Goal: Task Accomplishment & Management: Manage account settings

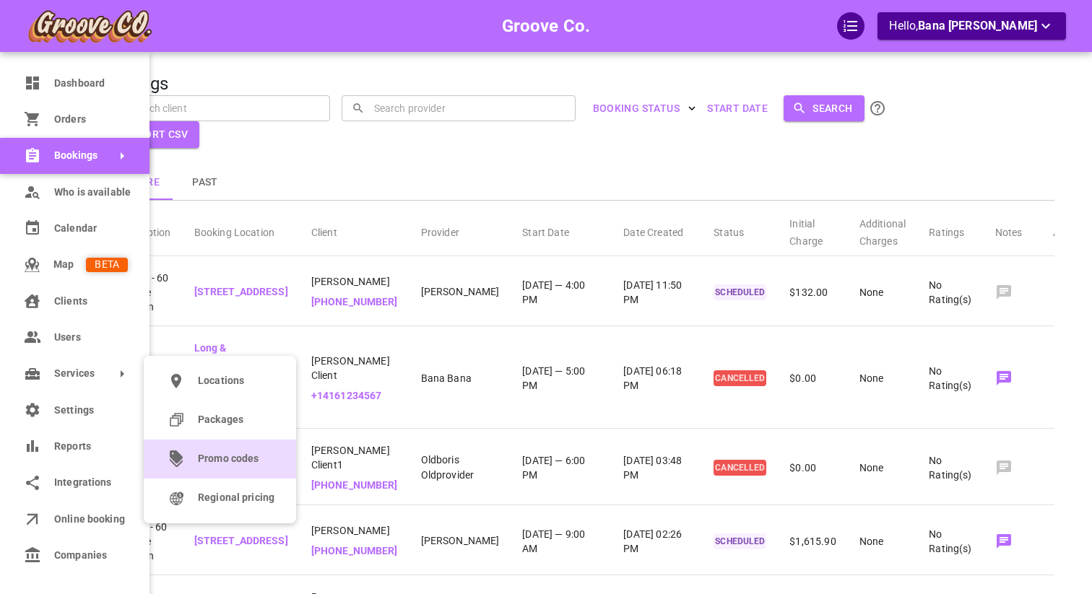
click at [204, 446] on link "Promo codes" at bounding box center [220, 459] width 152 height 39
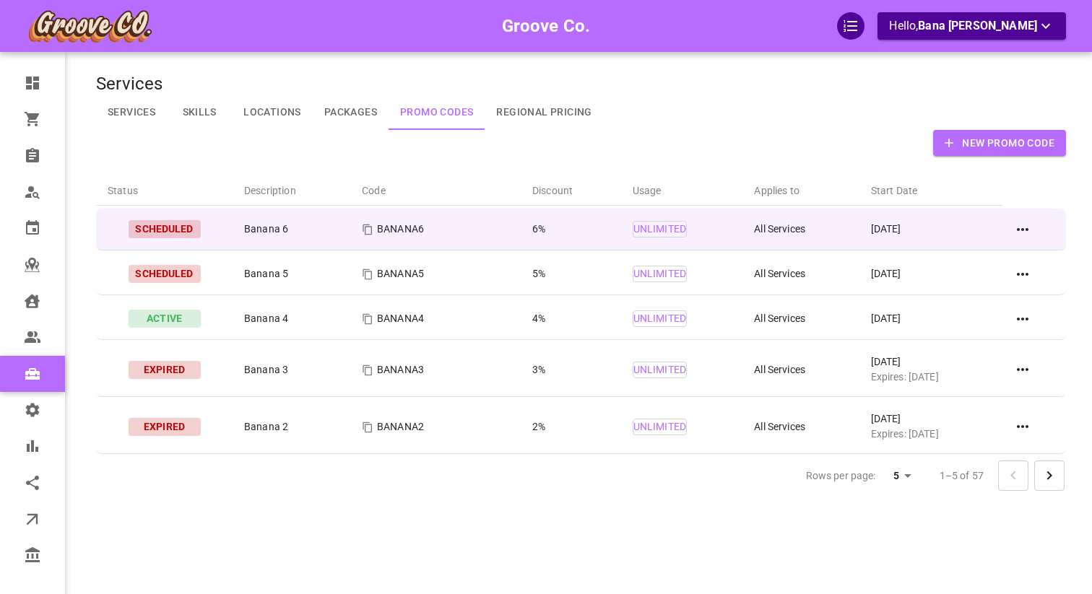
click at [1018, 232] on icon at bounding box center [1022, 229] width 17 height 17
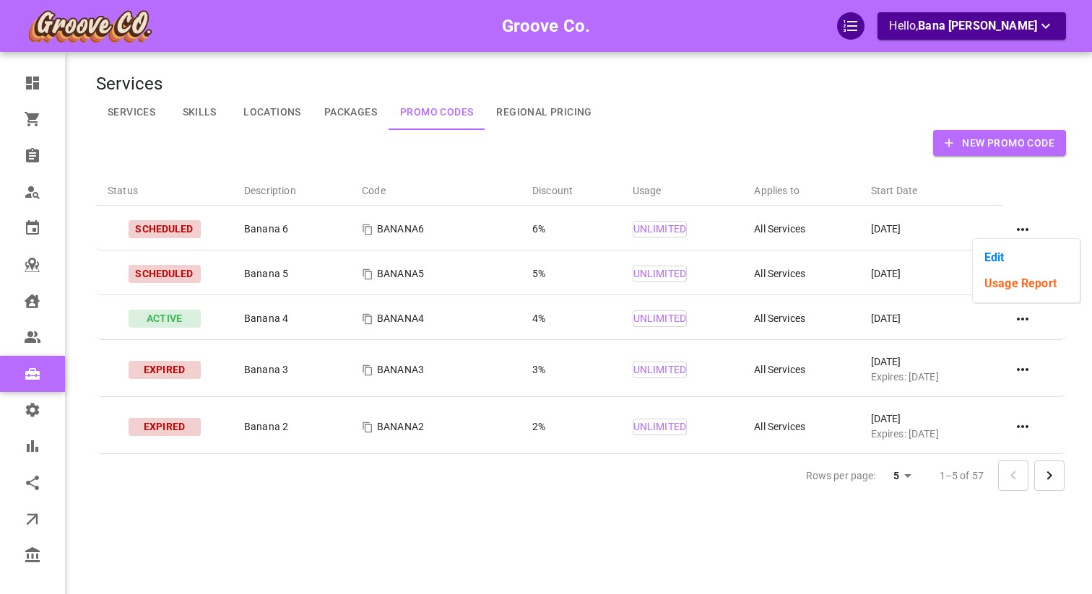
click at [1004, 254] on li "Edit" at bounding box center [1026, 258] width 107 height 26
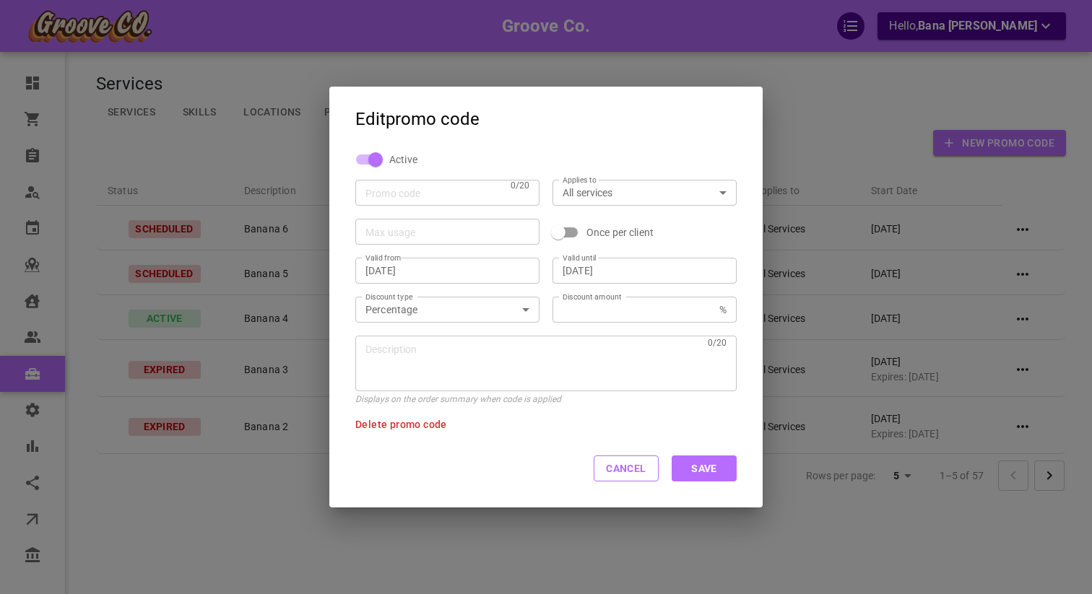
type input "BANANA6"
type input "[DATE]"
type input "6"
type textarea "Banana 6"
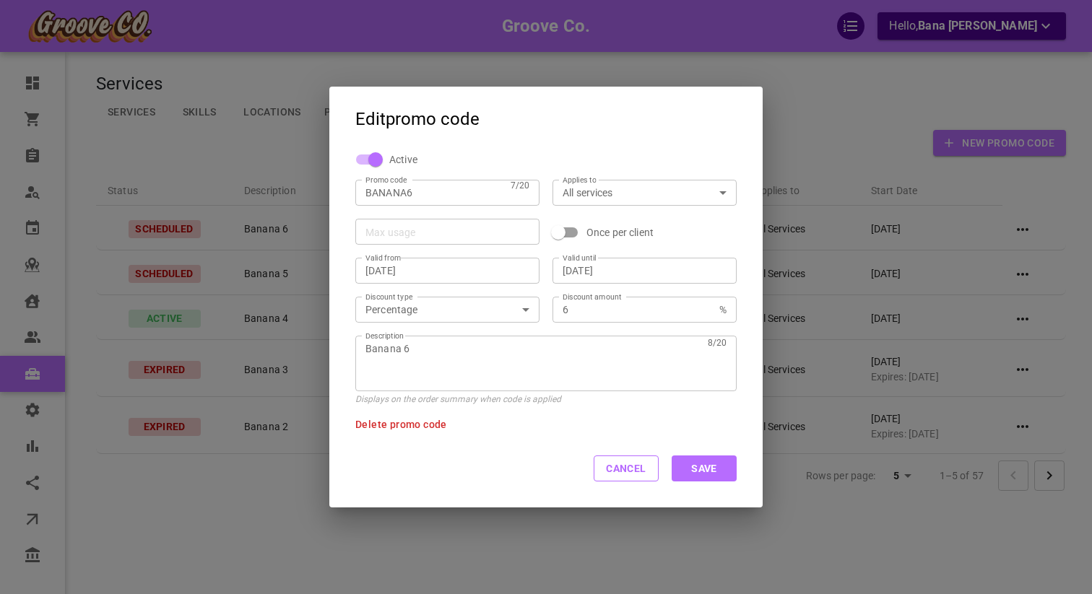
click at [412, 426] on span "Delete promo code" at bounding box center [401, 425] width 92 height 12
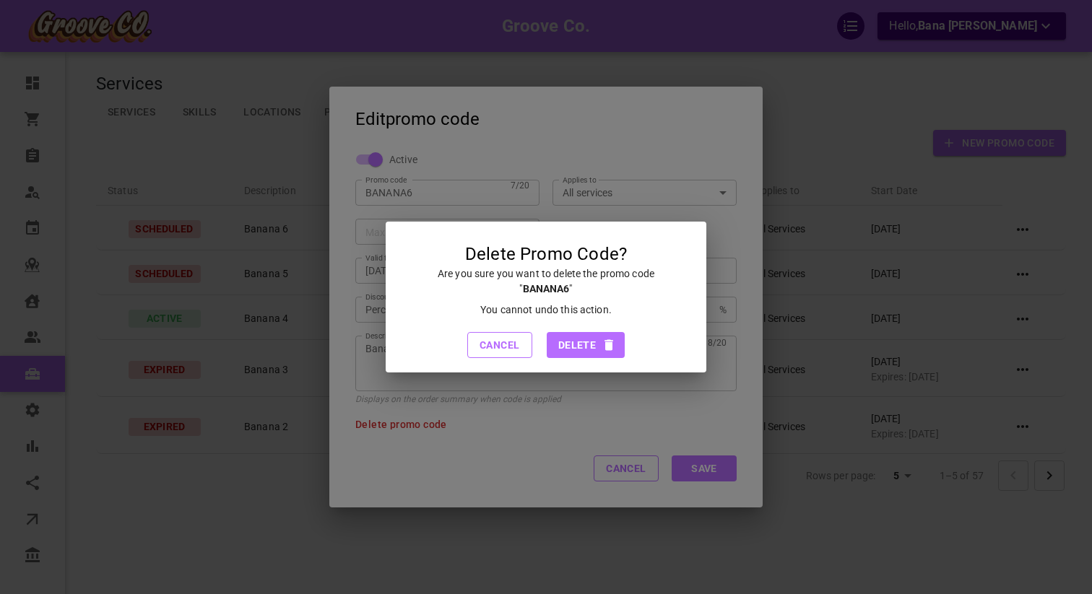
click at [511, 353] on button "Cancel" at bounding box center [499, 345] width 65 height 26
